Goal: Find specific page/section: Find specific page/section

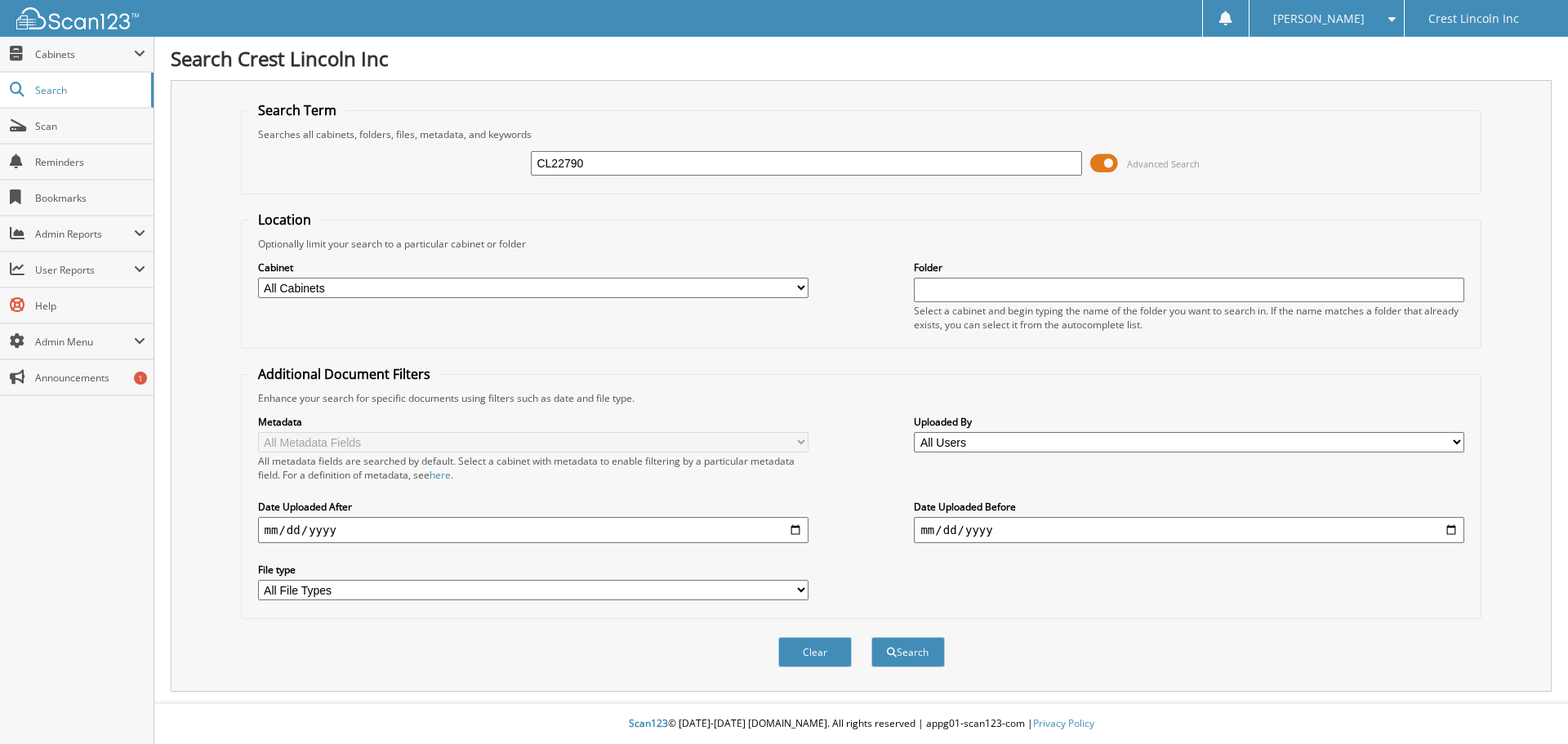
type input "CL22790"
click at [1111, 162] on span at bounding box center [1104, 163] width 28 height 25
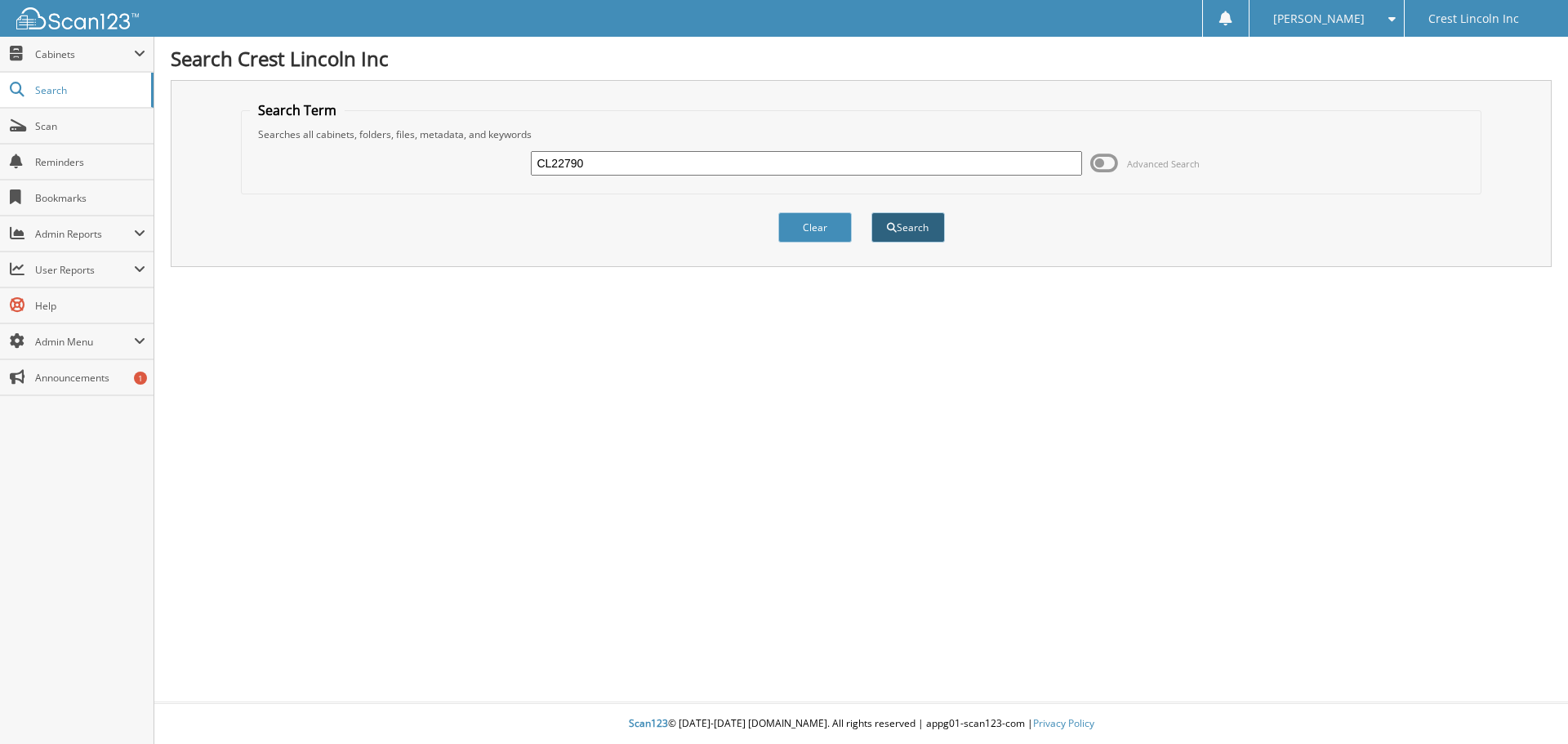
click at [909, 238] on button "Search" at bounding box center [908, 228] width 73 height 31
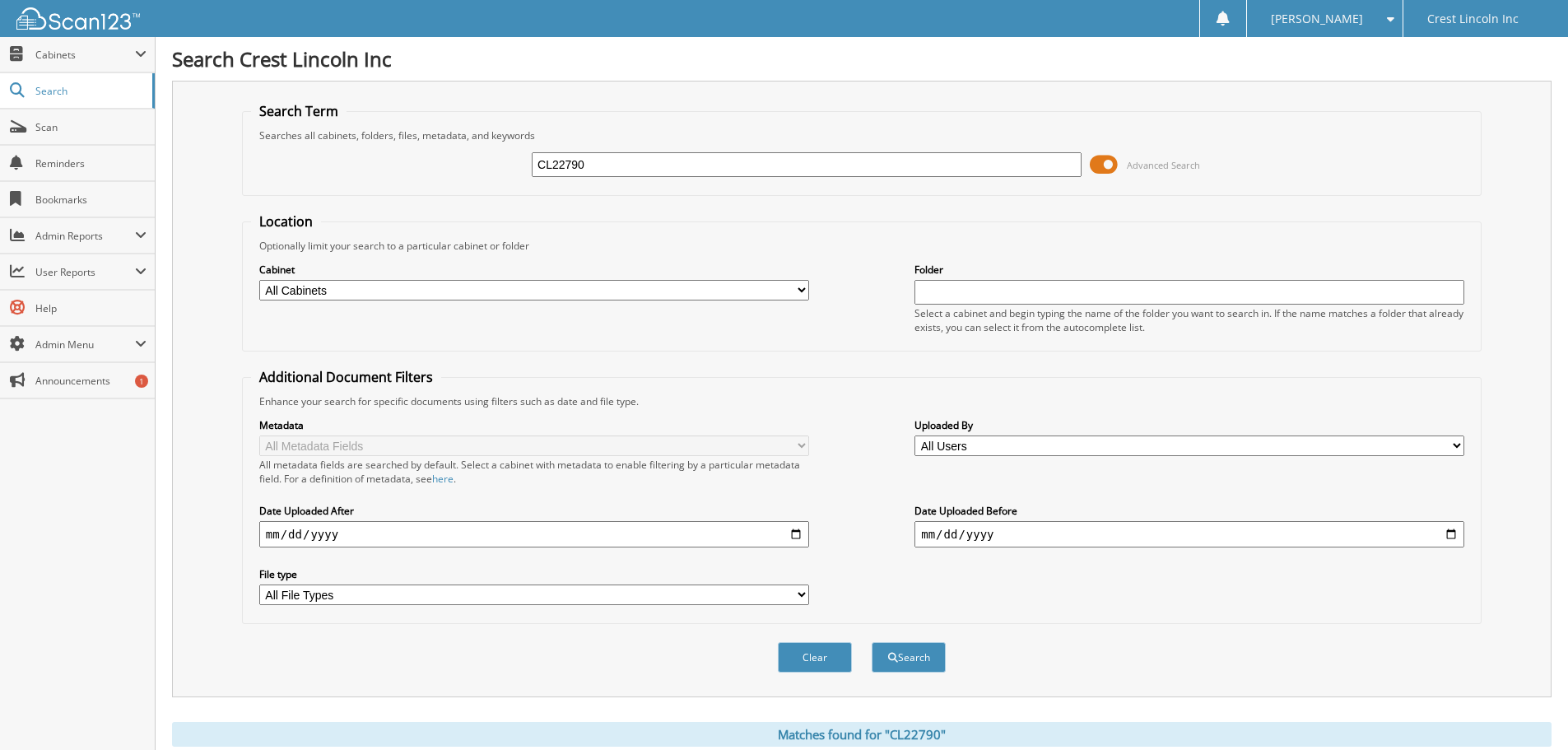
click at [1113, 161] on span at bounding box center [1104, 165] width 28 height 25
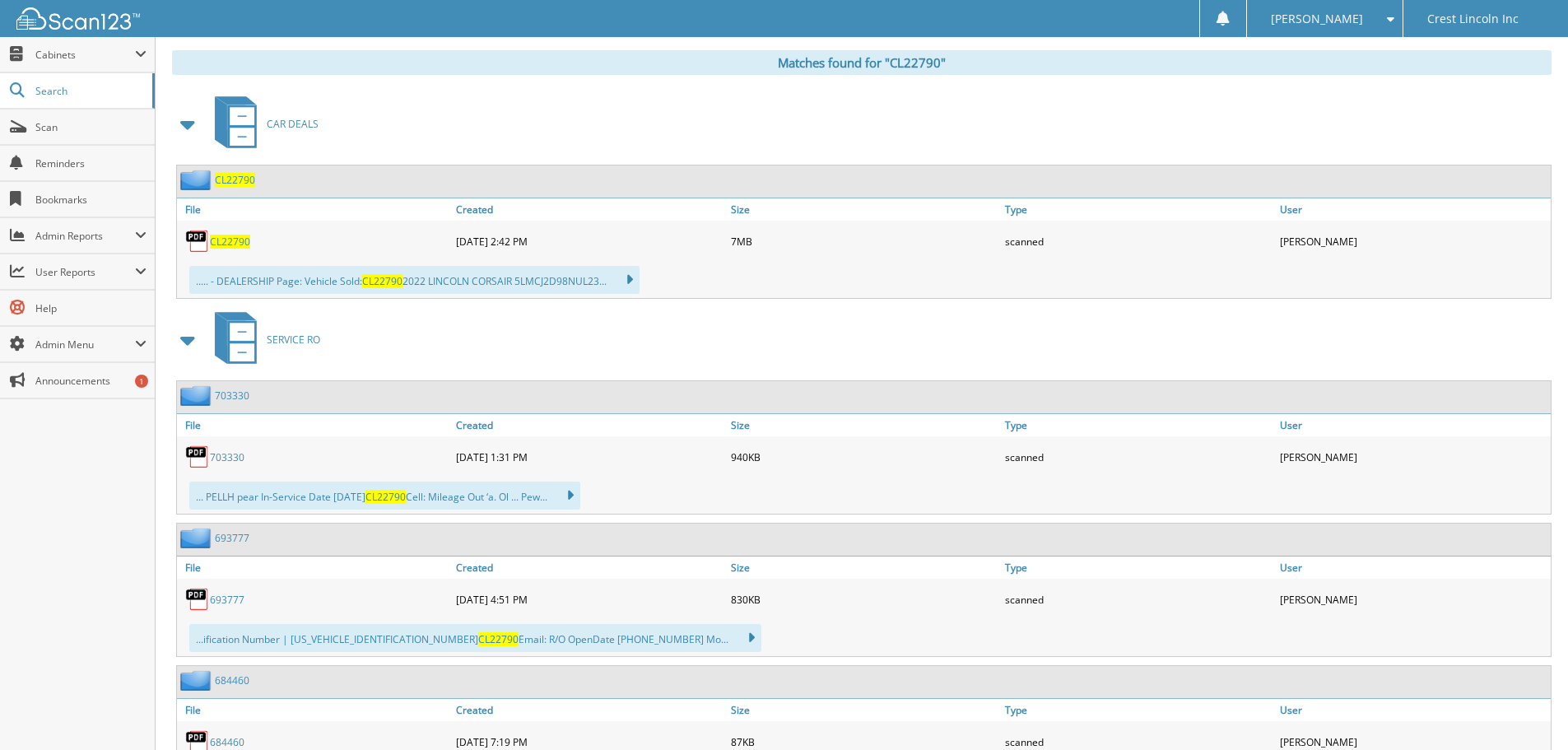
scroll to position [165, 0]
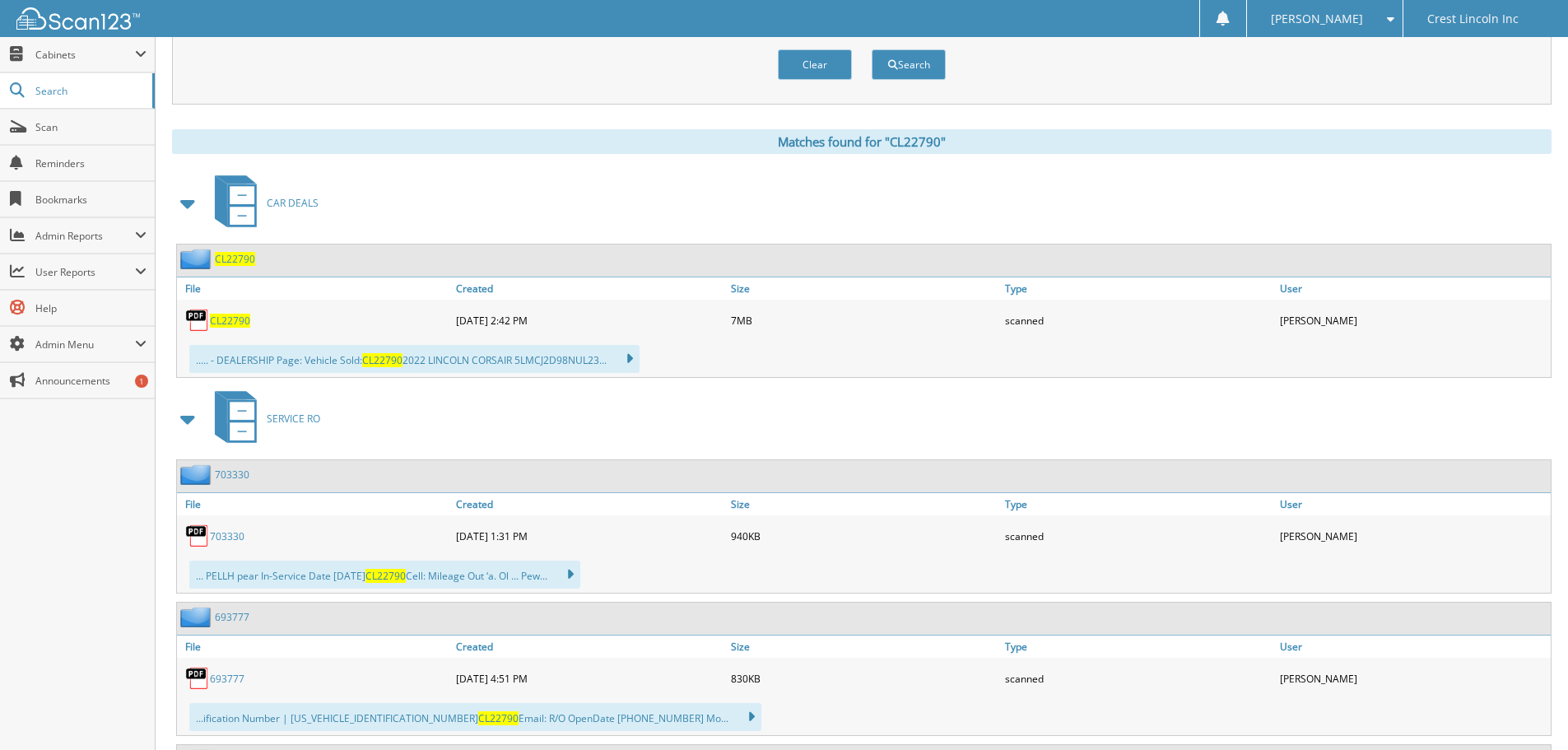
click at [222, 257] on span "CL22790" at bounding box center [235, 259] width 40 height 14
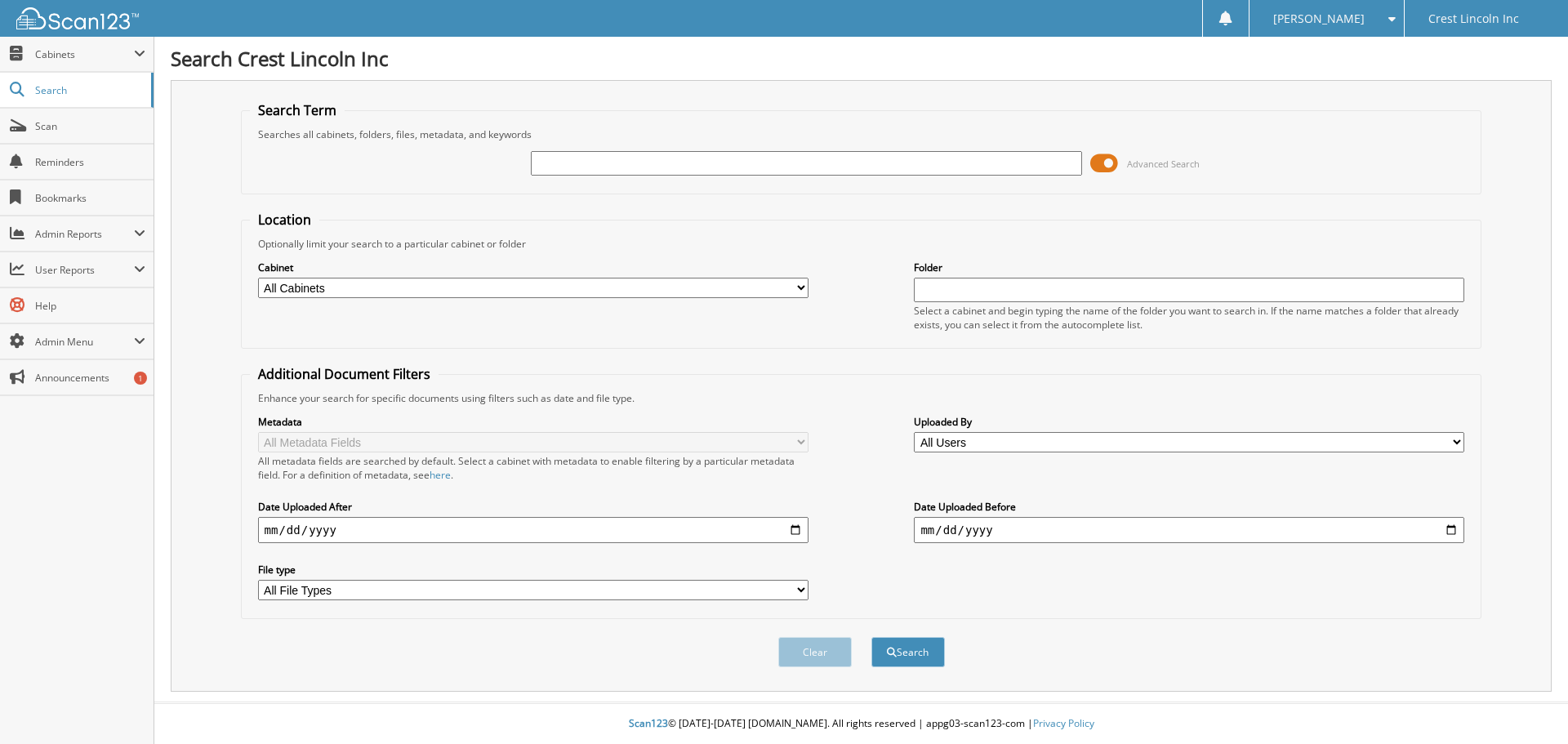
click at [1107, 170] on span at bounding box center [1104, 163] width 28 height 25
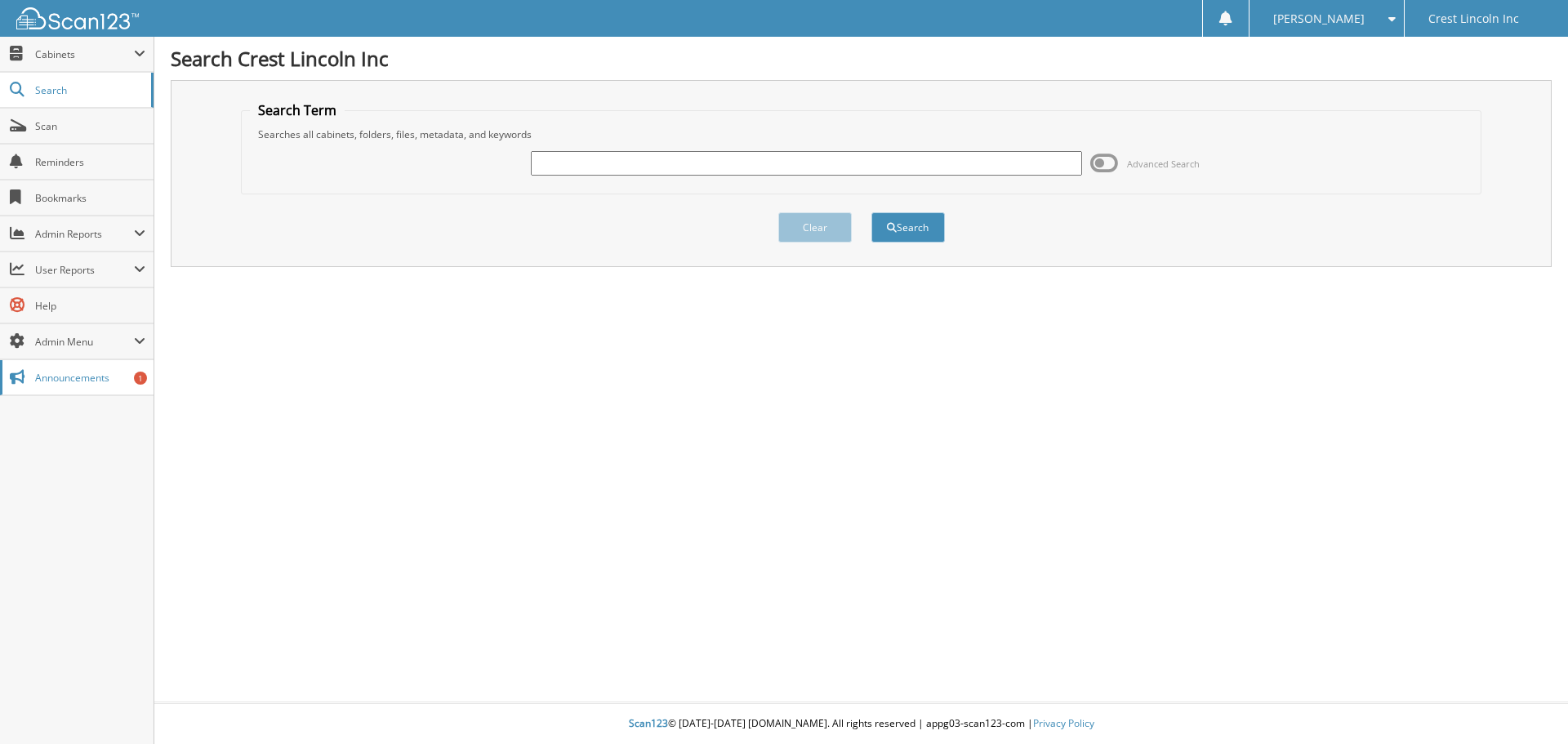
click at [106, 389] on link "Announcements 1" at bounding box center [76, 378] width 154 height 35
